Goal: Task Accomplishment & Management: Manage account settings

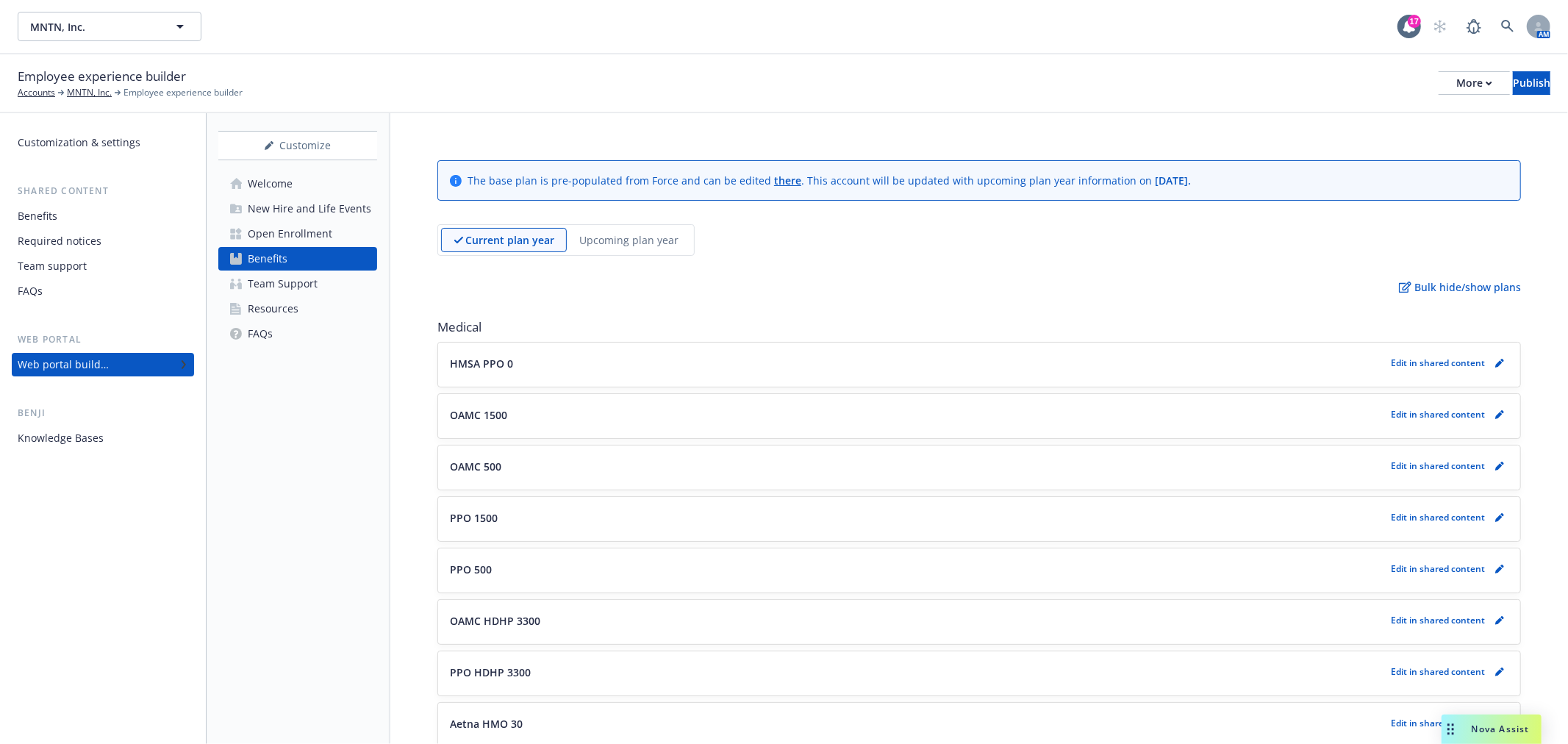
click at [292, 226] on div "Open Enrollment" at bounding box center [289, 234] width 84 height 24
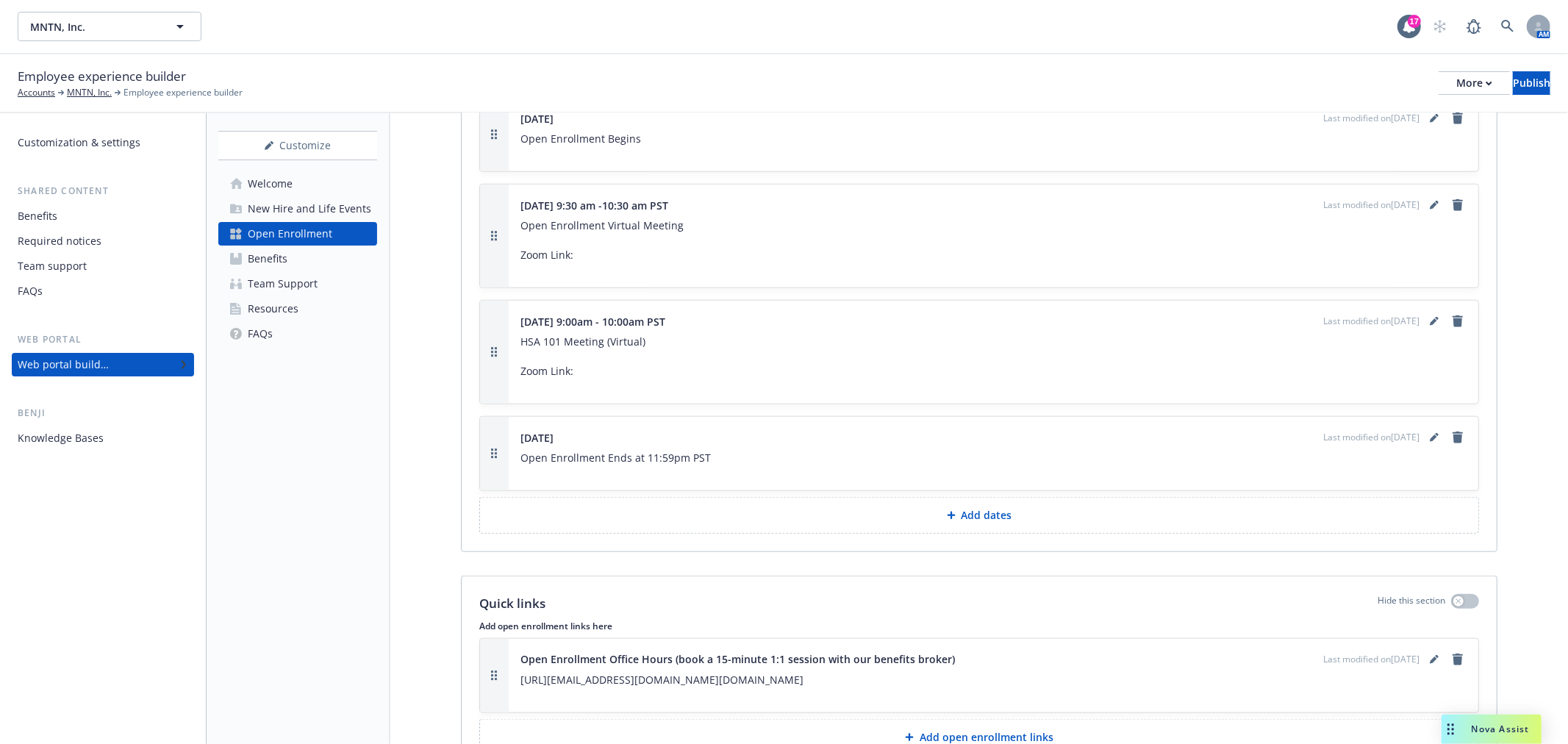
scroll to position [1157, 0]
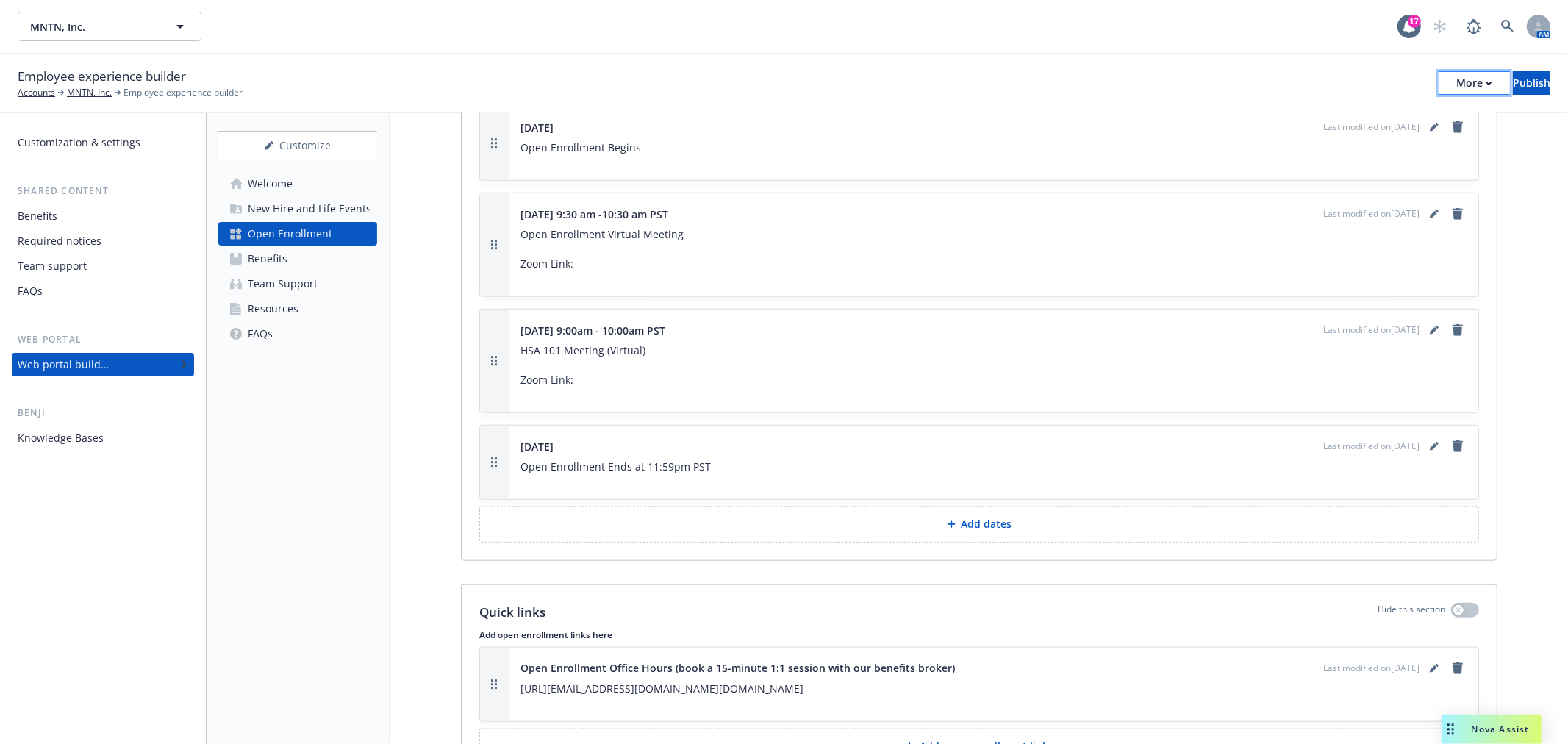
click at [1444, 75] on button "More" at bounding box center [1473, 82] width 71 height 24
click at [1524, 75] on div "Publish" at bounding box center [1532, 82] width 38 height 22
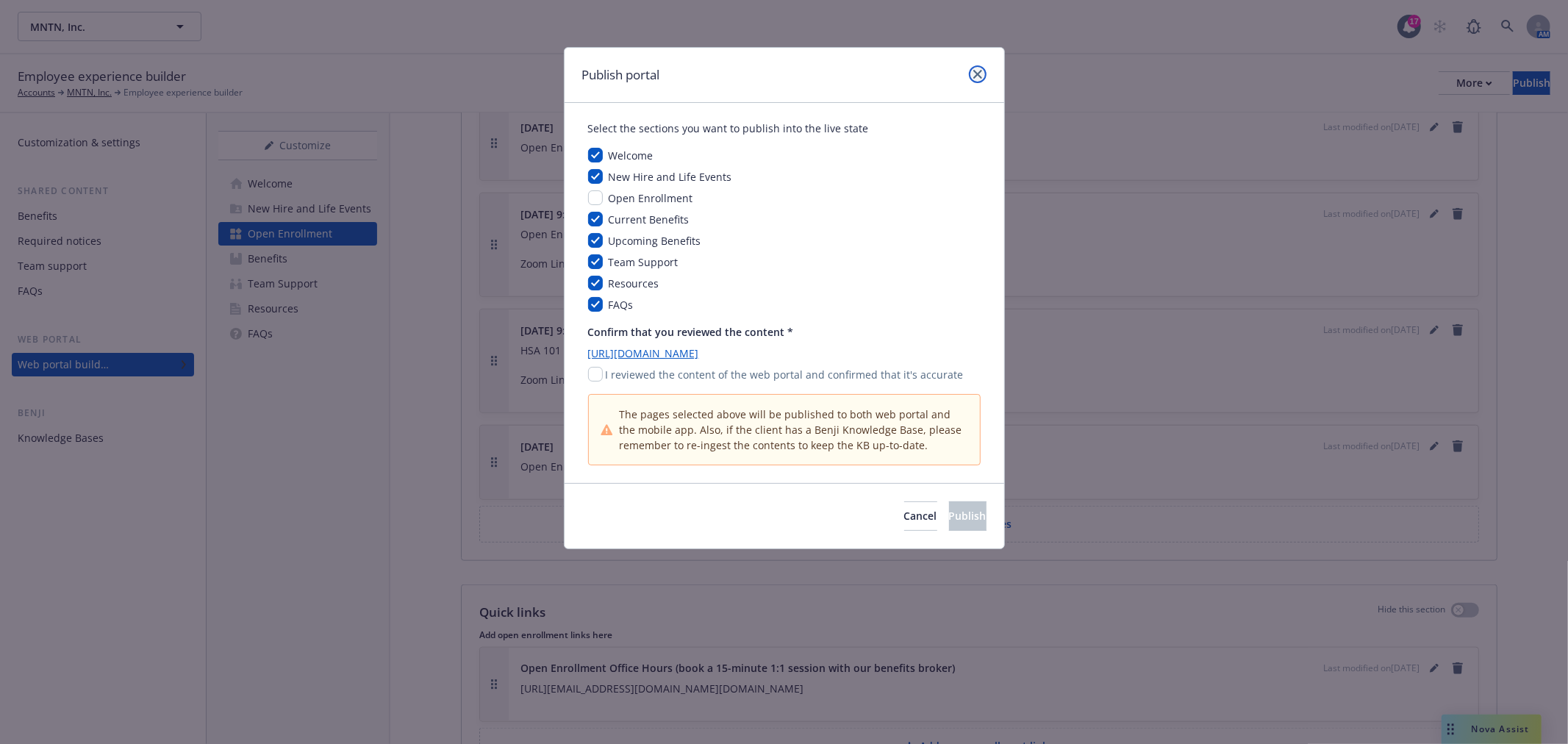
click at [980, 70] on icon "close" at bounding box center [977, 74] width 9 height 9
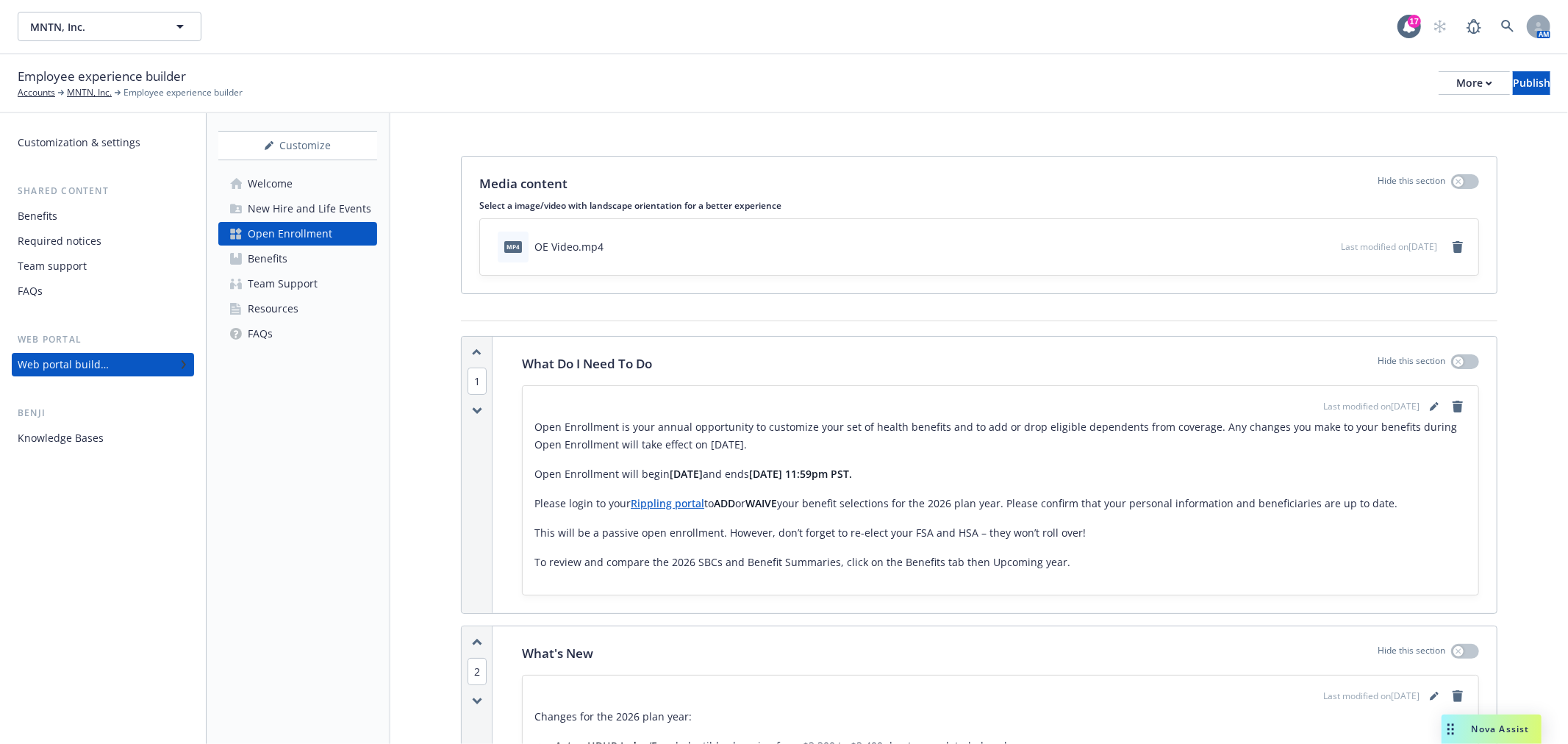
scroll to position [0, 0]
drag, startPoint x: 647, startPoint y: 82, endPoint x: 662, endPoint y: 82, distance: 15.0
click at [648, 81] on div "Employee experience builder Accounts MNTN, Inc. Employee experience builder Mor…" at bounding box center [784, 83] width 1533 height 32
click at [540, 68] on div "Employee experience builder Accounts MNTN, Inc. Employee experience builder Mor…" at bounding box center [784, 83] width 1533 height 32
